Goal: Find contact information: Find contact information

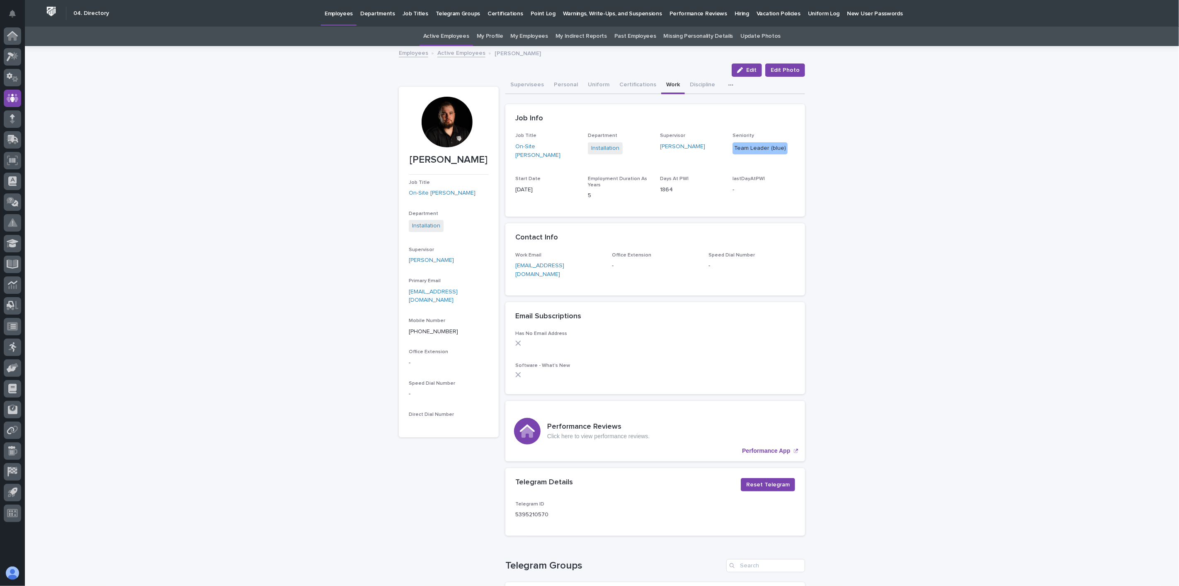
click at [457, 55] on link "Active Employees" at bounding box center [461, 53] width 48 height 10
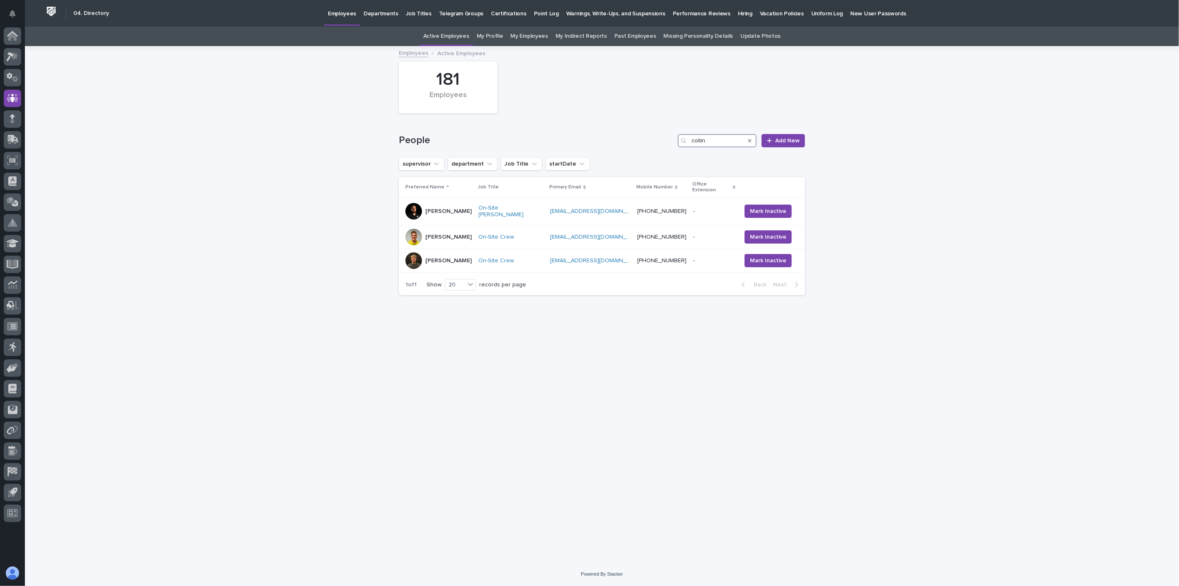
drag, startPoint x: 637, startPoint y: 129, endPoint x: 622, endPoint y: 129, distance: 14.9
click at [622, 129] on div "People collin Add New" at bounding box center [602, 137] width 406 height 40
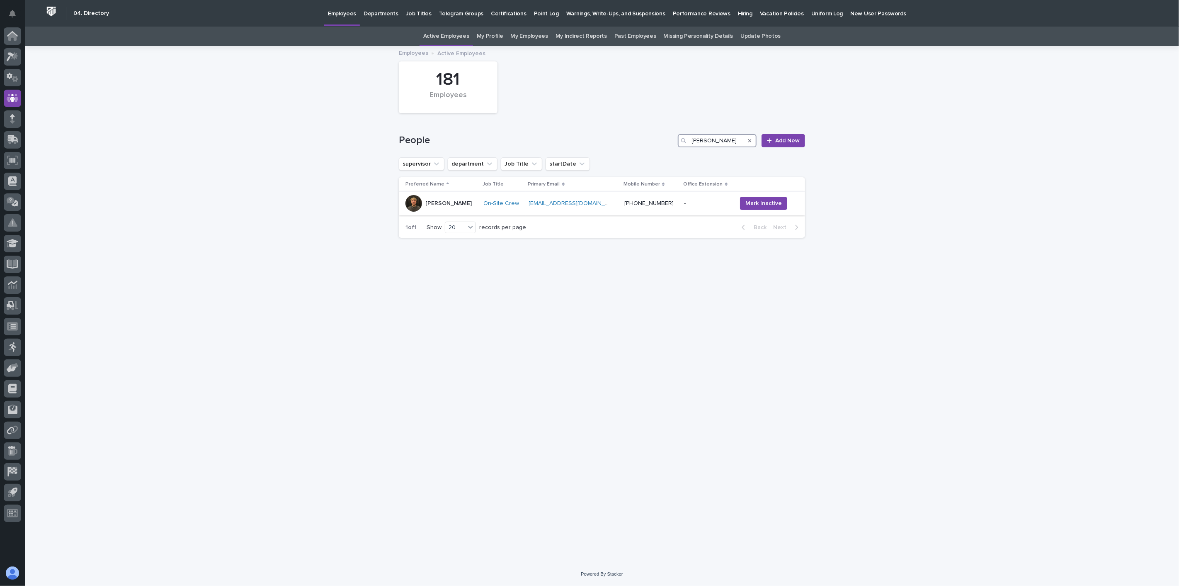
type input "[PERSON_NAME]"
click at [511, 212] on td "On-Site Crew" at bounding box center [503, 204] width 45 height 24
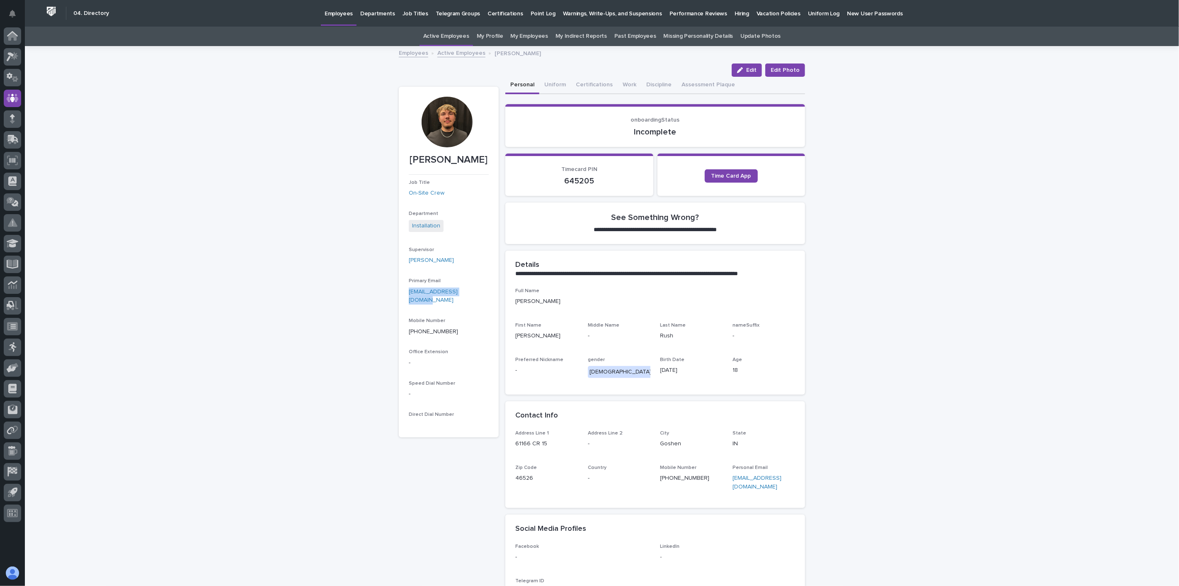
drag, startPoint x: 469, startPoint y: 291, endPoint x: 378, endPoint y: 299, distance: 91.5
click at [378, 299] on div "**********" at bounding box center [602, 353] width 1154 height 613
copy link "[EMAIL_ADDRESS][DOMAIN_NAME]"
